Goal: Information Seeking & Learning: Learn about a topic

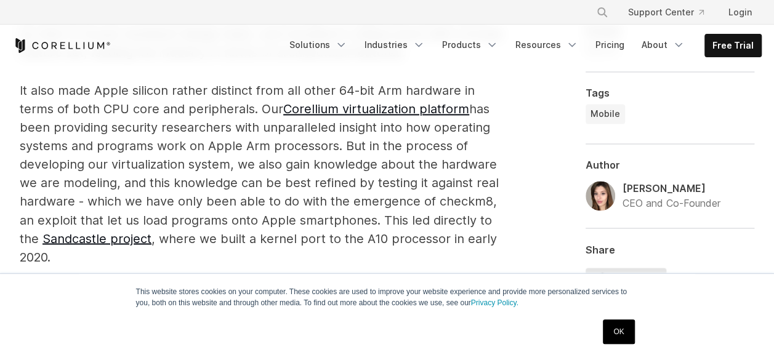
scroll to position [946, 0]
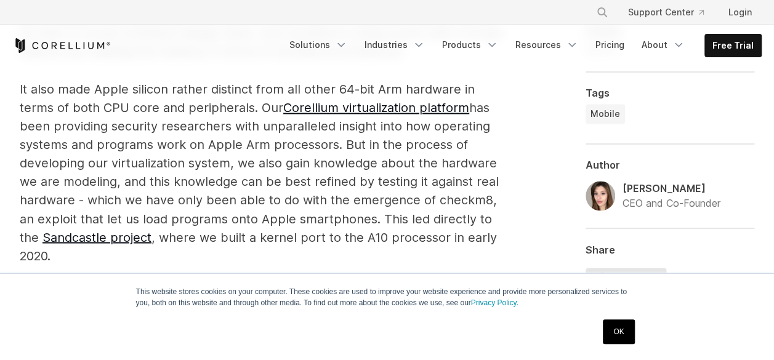
click at [613, 342] on link "OK" at bounding box center [618, 331] width 31 height 25
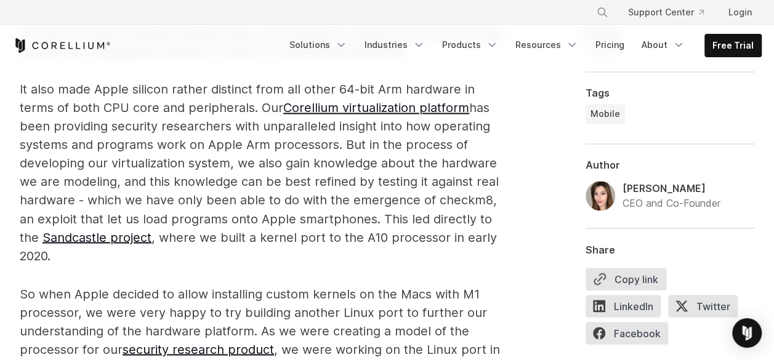
click at [292, 167] on p "It also made Apple silicon rather distinct from all other 64-bit Arm hardware i…" at bounding box center [261, 172] width 483 height 185
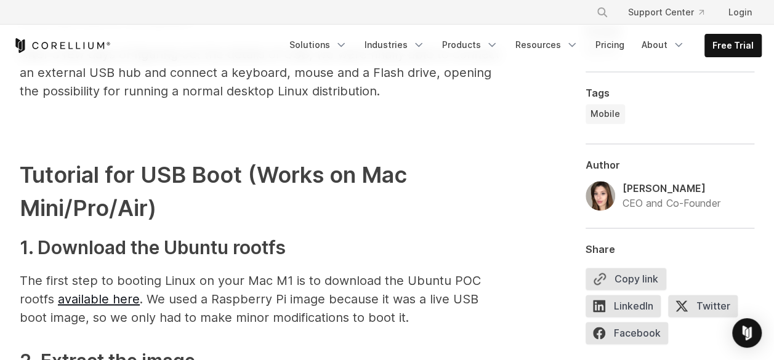
scroll to position [3138, 0]
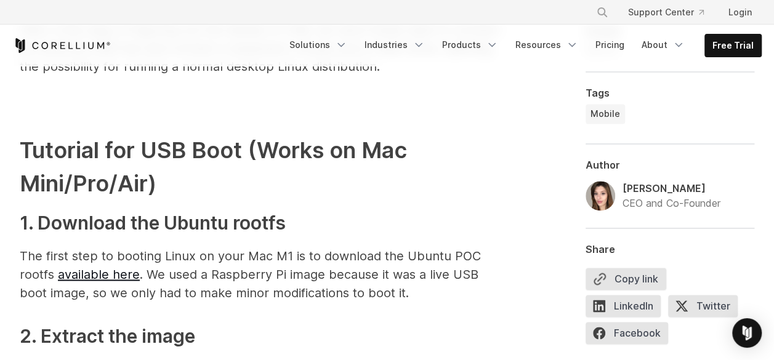
click at [382, 282] on p "The first step to booting Linux on your Mac M1 is to download the Ubuntu POC ro…" at bounding box center [261, 274] width 483 height 55
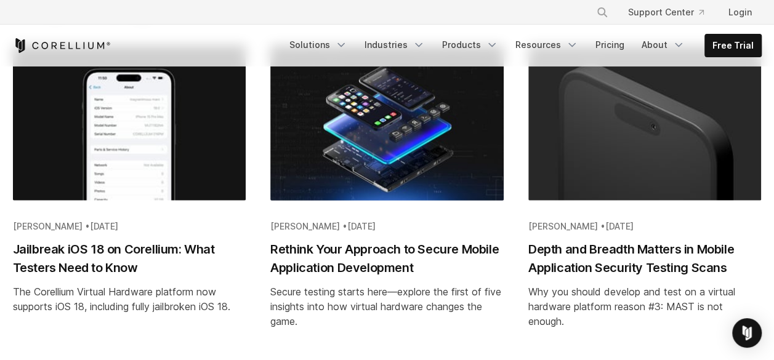
scroll to position [5929, 0]
click at [333, 43] on link "Solutions" at bounding box center [318, 45] width 73 height 22
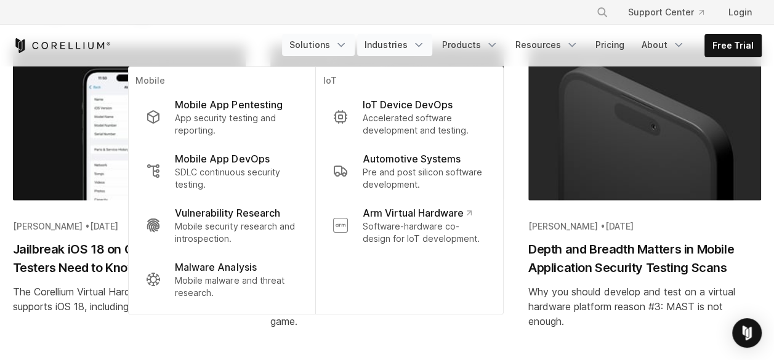
click at [394, 41] on link "Industries" at bounding box center [394, 45] width 75 height 22
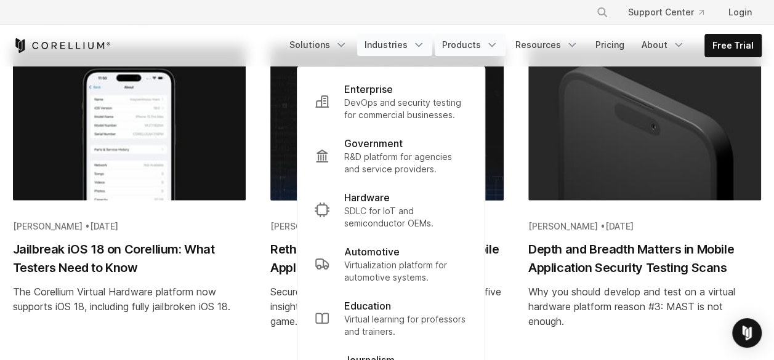
click at [468, 46] on link "Products" at bounding box center [470, 45] width 71 height 22
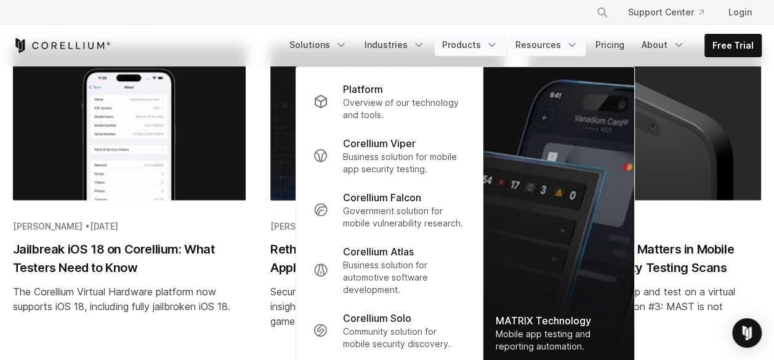
click at [559, 54] on link "Resources" at bounding box center [547, 45] width 78 height 22
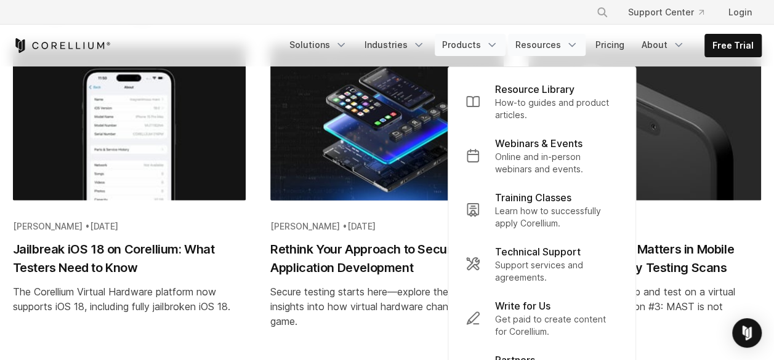
click at [483, 47] on link "Products" at bounding box center [470, 45] width 71 height 22
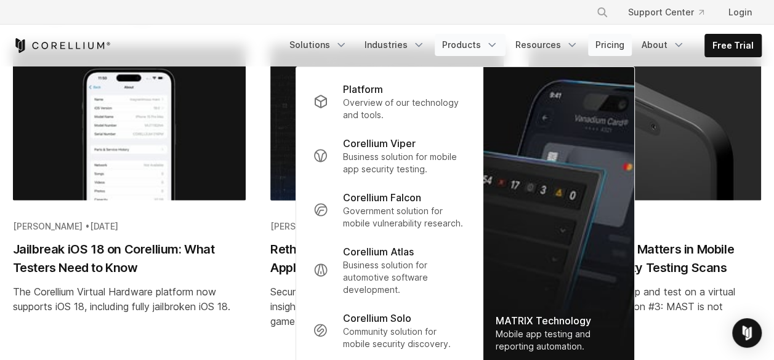
click at [618, 46] on link "Pricing" at bounding box center [610, 45] width 44 height 22
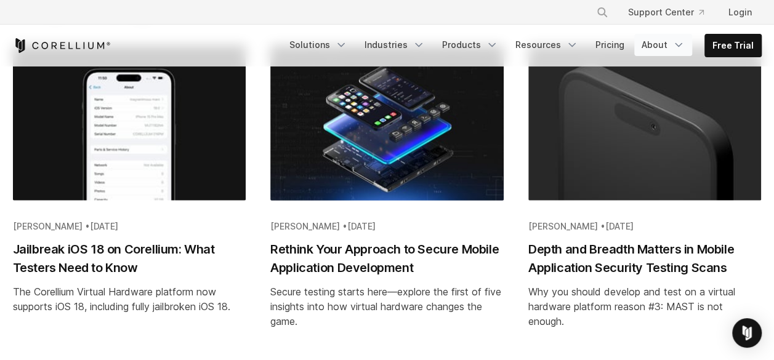
click at [656, 47] on link "About" at bounding box center [663, 45] width 58 height 22
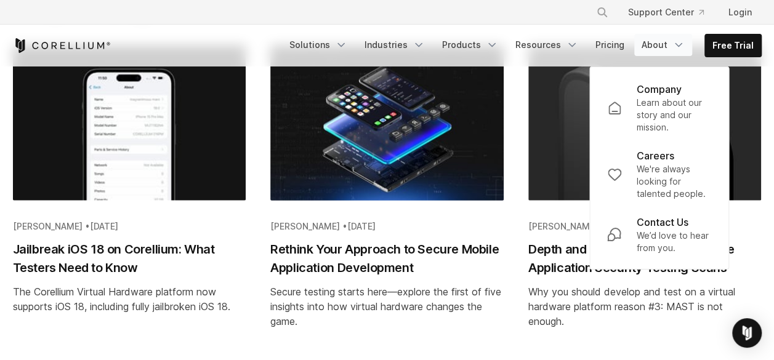
scroll to position [6231, 0]
